Goal: Communication & Community: Answer question/provide support

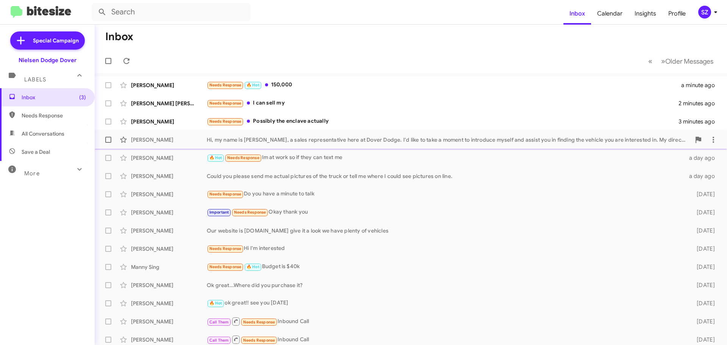
click at [588, 138] on div "Hi, my name is [PERSON_NAME], a sales representative here at Dover Dodge. I'd l…" at bounding box center [449, 140] width 484 height 8
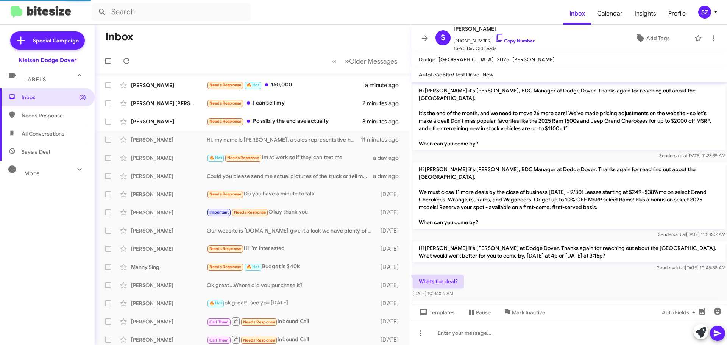
scroll to position [23, 0]
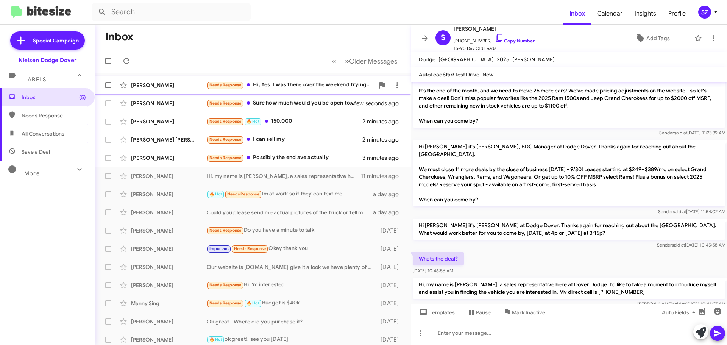
click at [183, 84] on div "[PERSON_NAME]" at bounding box center [169, 85] width 76 height 8
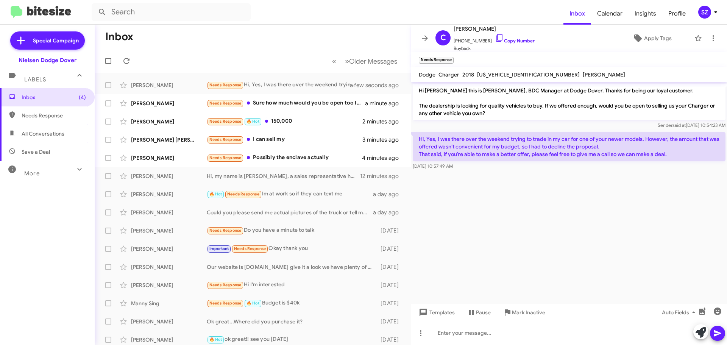
click at [170, 42] on mat-toolbar-row "Inbox" at bounding box center [253, 37] width 316 height 24
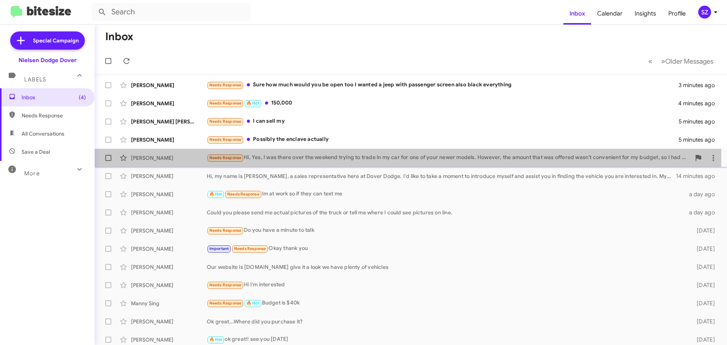
click at [188, 158] on div "[PERSON_NAME]" at bounding box center [169, 158] width 76 height 8
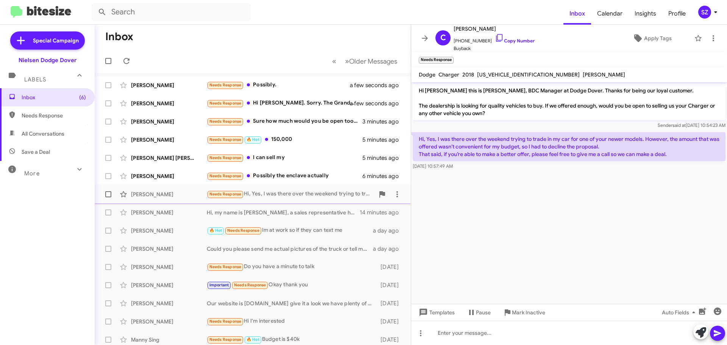
click at [199, 196] on div "[PERSON_NAME]" at bounding box center [169, 194] width 76 height 8
click at [191, 208] on div "[PERSON_NAME] Hi, my name is [PERSON_NAME], a sales representative here at Dove…" at bounding box center [253, 212] width 304 height 15
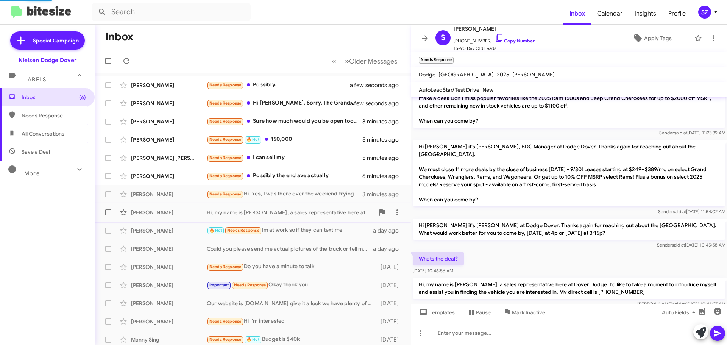
scroll to position [23, 0]
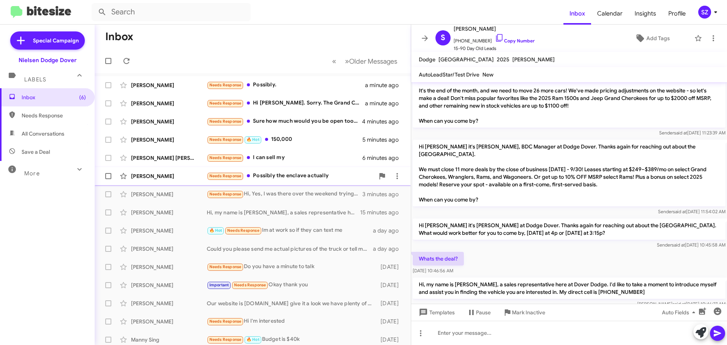
click at [185, 176] on div "[PERSON_NAME]" at bounding box center [169, 176] width 76 height 8
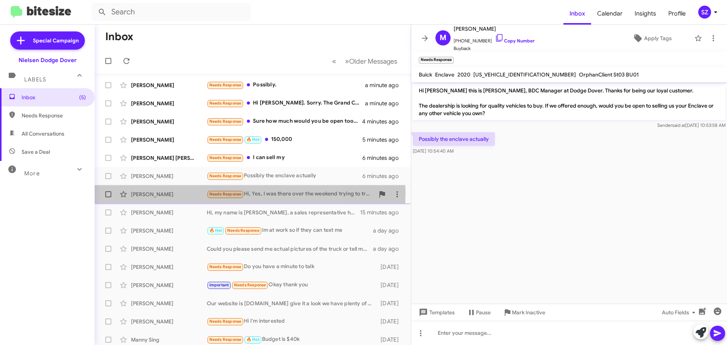
click at [183, 192] on div "[PERSON_NAME]" at bounding box center [169, 194] width 76 height 8
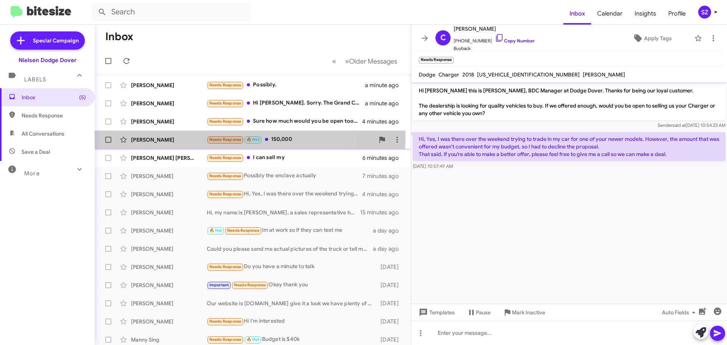
click at [188, 135] on div "[PERSON_NAME] Needs Response 🔥 Hot 150,000 6 minutes ago" at bounding box center [253, 139] width 304 height 15
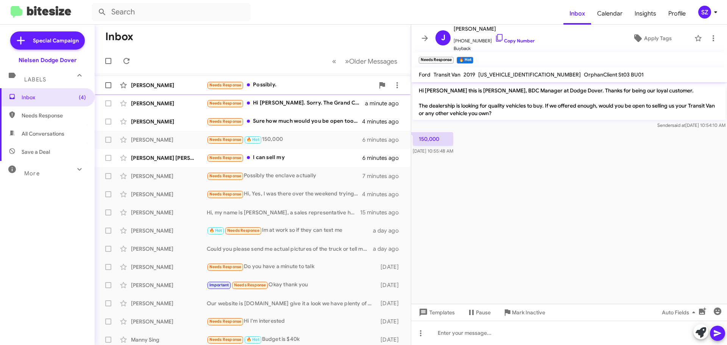
click at [190, 86] on div "[PERSON_NAME]" at bounding box center [169, 85] width 76 height 8
click at [194, 101] on div "[PERSON_NAME]" at bounding box center [169, 104] width 76 height 8
